Goal: Understand process/instructions

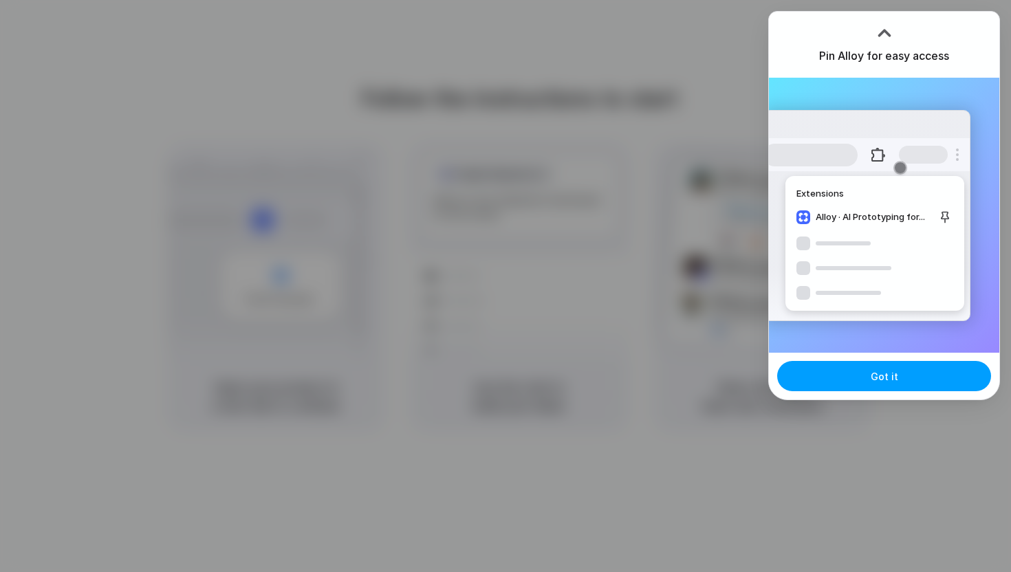
click at [865, 388] on button "Got it" at bounding box center [884, 376] width 214 height 30
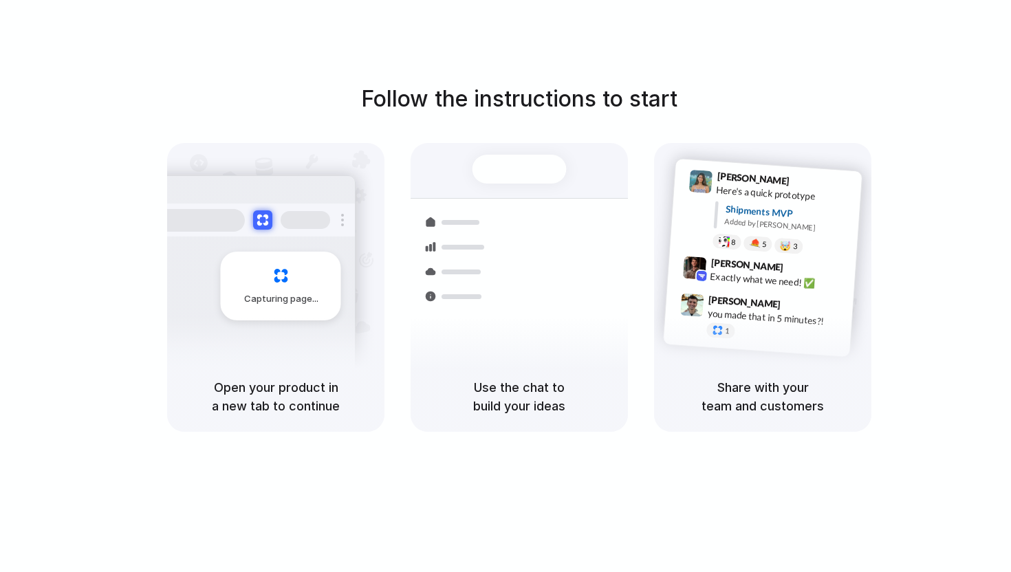
click at [301, 343] on div "Capturing page" at bounding box center [252, 280] width 208 height 211
click at [497, 368] on div "Use the chat to build your ideas" at bounding box center [519, 397] width 217 height 70
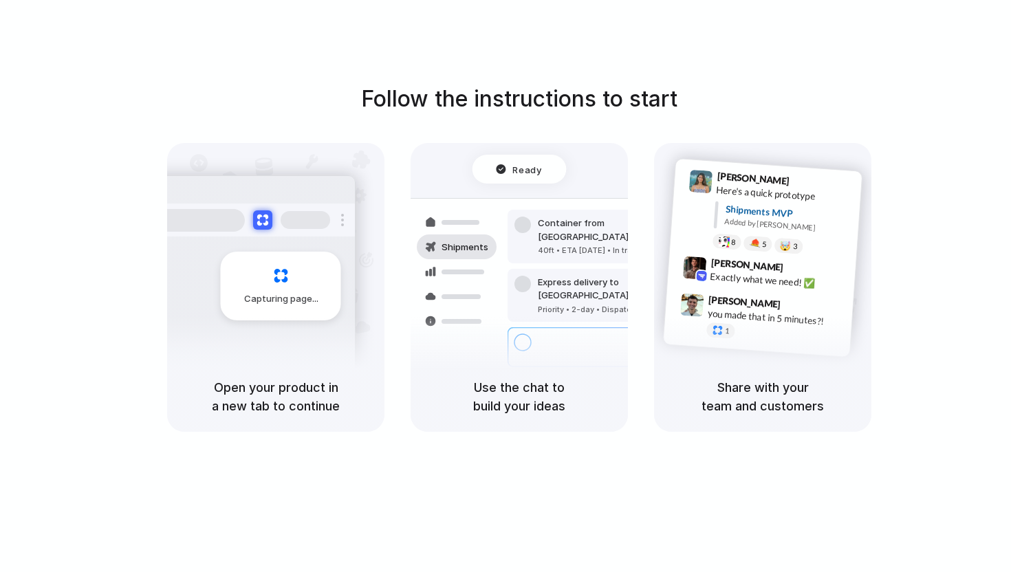
click at [768, 365] on div "Share with your team and customers" at bounding box center [762, 397] width 217 height 70
click at [474, 321] on div at bounding box center [462, 321] width 40 height 5
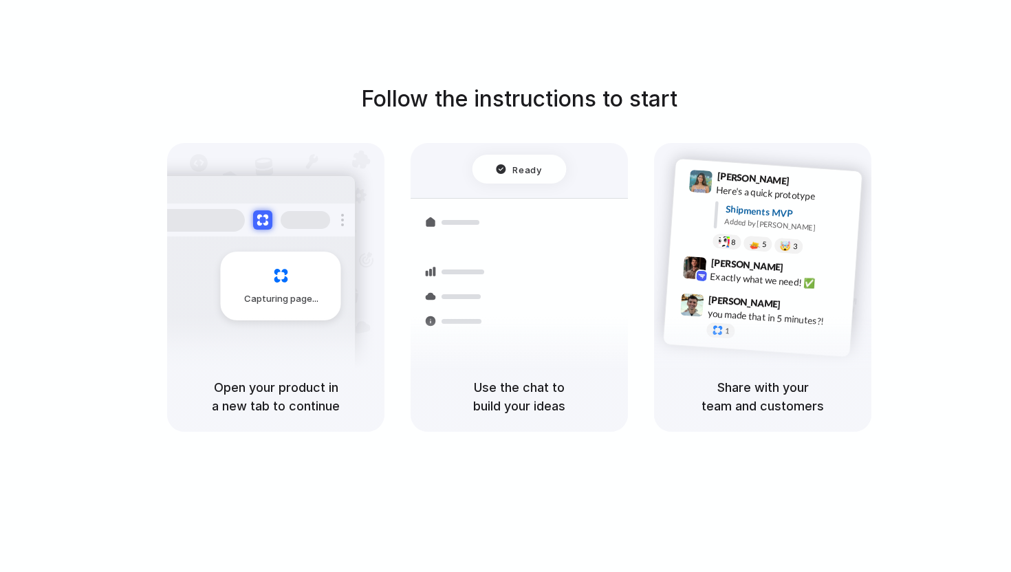
click at [296, 380] on h5 "Open your product in a new tab to continue" at bounding box center [276, 396] width 184 height 37
click at [289, 298] on span "Capturing page" at bounding box center [282, 299] width 76 height 14
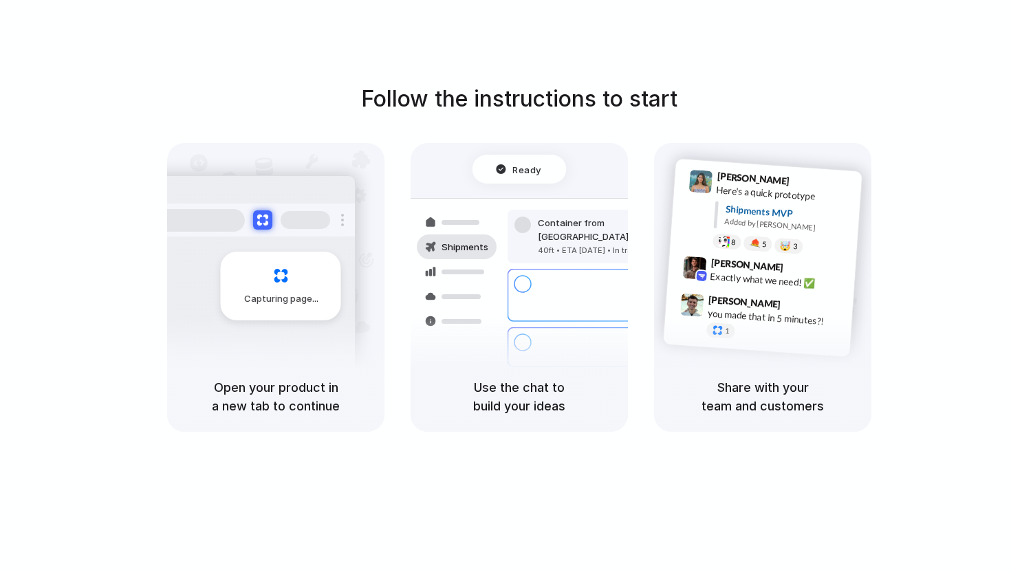
click at [272, 285] on div "Capturing page" at bounding box center [281, 286] width 120 height 69
click at [288, 375] on div "Open your product in a new tab to continue" at bounding box center [275, 397] width 217 height 70
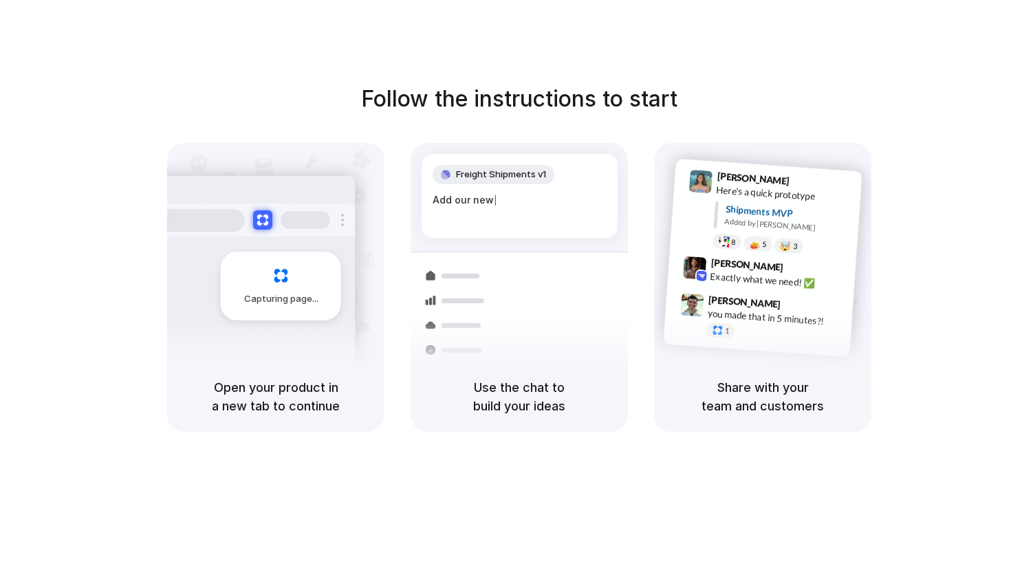
click at [305, 291] on div "Capturing page" at bounding box center [281, 286] width 120 height 69
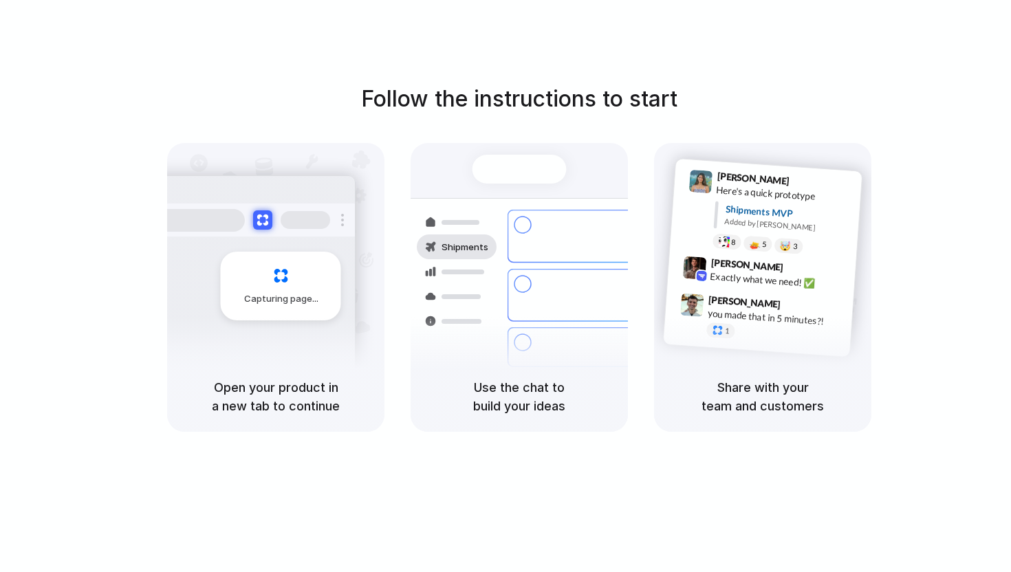
click at [285, 287] on div "Capturing page" at bounding box center [281, 286] width 120 height 69
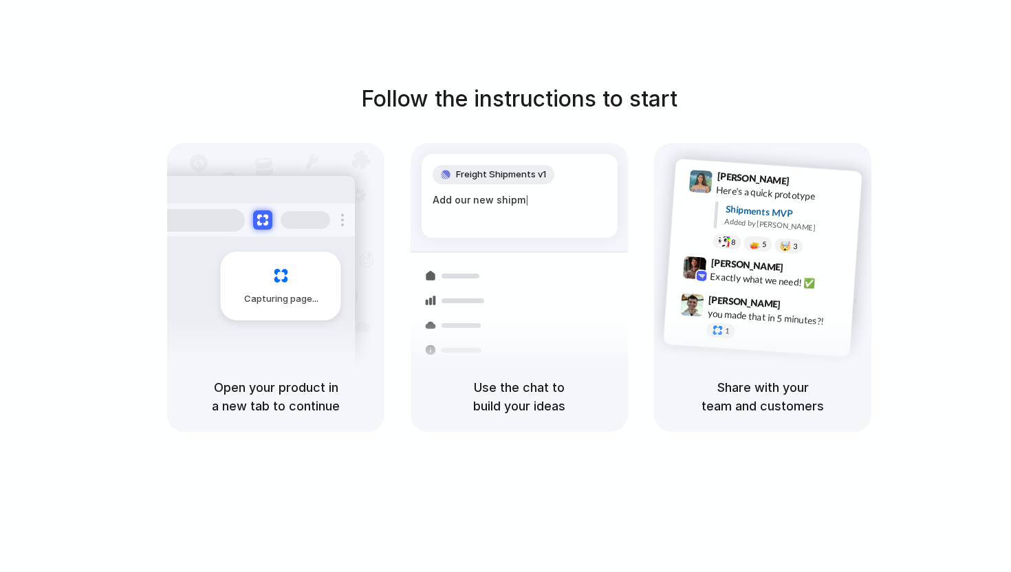
click at [506, 286] on div at bounding box center [506, 286] width 0 height 0
